Goal: Task Accomplishment & Management: Complete application form

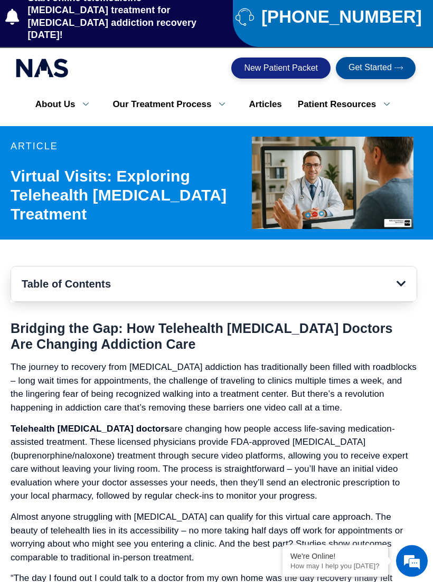
scroll to position [15, 0]
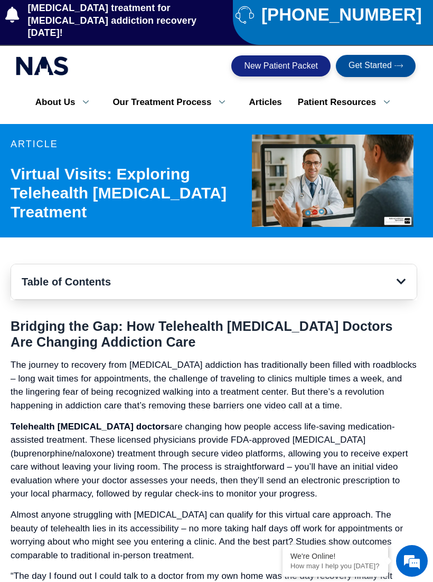
click at [394, 319] on h2 "Bridging the Gap: How Telehealth [MEDICAL_DATA] Doctors Are Changing Addiction …" at bounding box center [214, 334] width 407 height 32
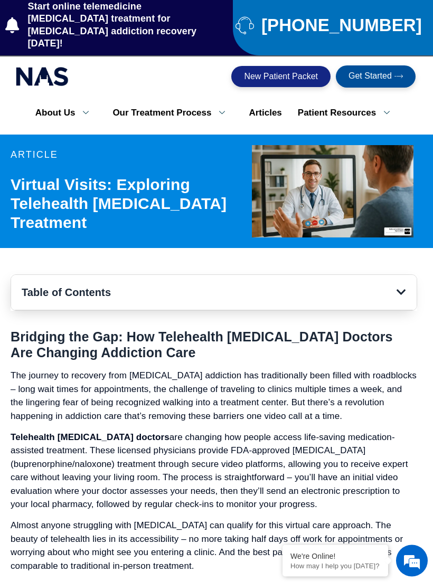
scroll to position [0, 0]
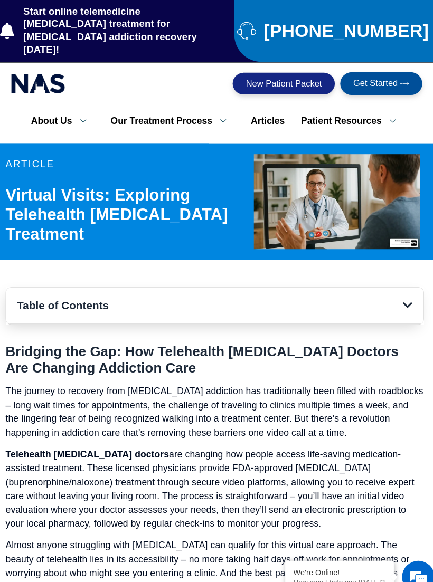
click at [184, 163] on link "Online [MEDICAL_DATA] Doctors" at bounding box center [184, 182] width 158 height 39
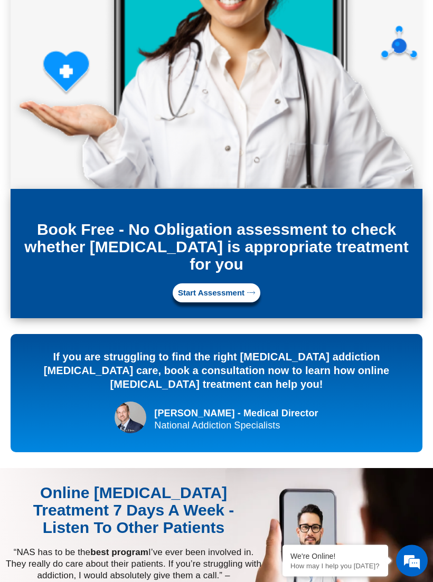
scroll to position [2797, 0]
click at [221, 289] on span "Start Assessment" at bounding box center [211, 293] width 67 height 8
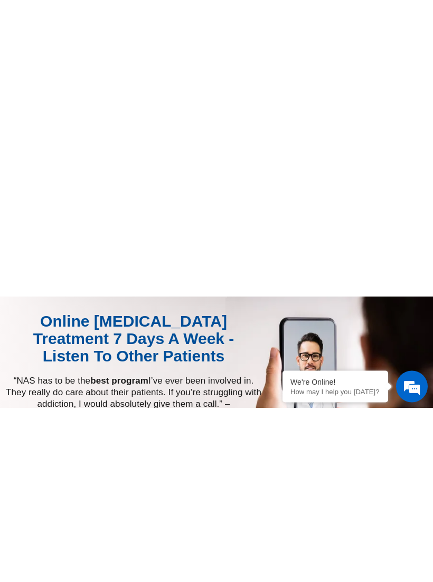
scroll to position [431, 0]
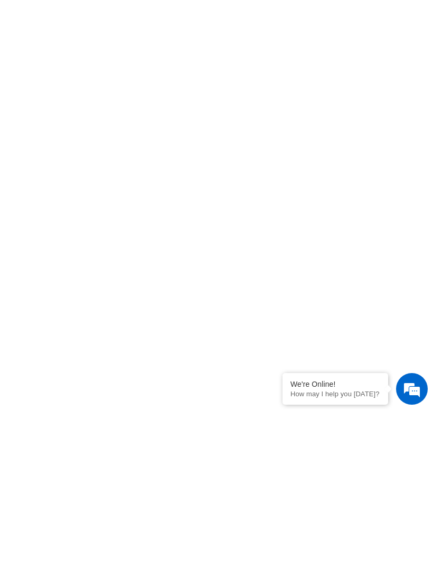
scroll to position [397, 0]
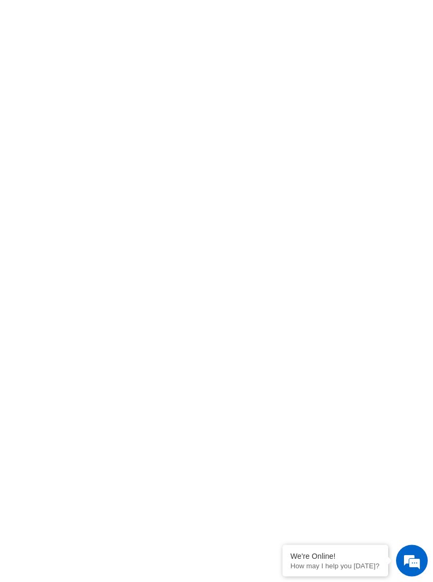
scroll to position [305, 0]
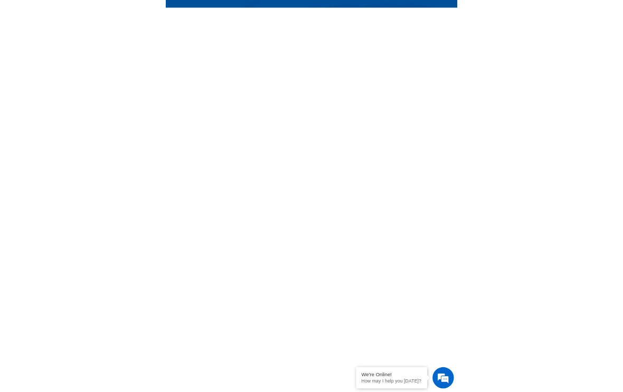
scroll to position [374, 0]
